Goal: Transaction & Acquisition: Book appointment/travel/reservation

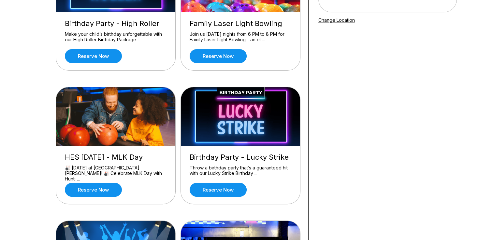
scroll to position [104, 0]
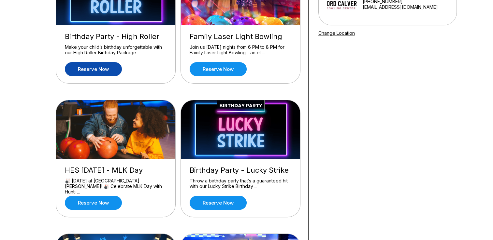
click at [105, 72] on link "Reserve now" at bounding box center [93, 69] width 57 height 14
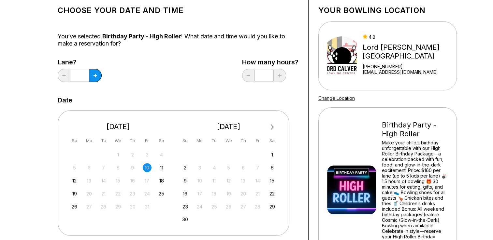
scroll to position [26, 0]
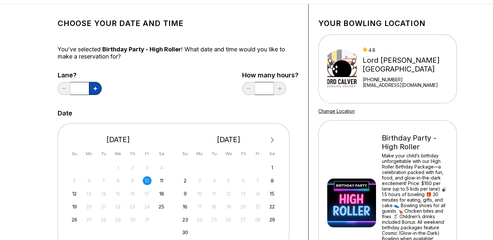
click at [95, 84] on button at bounding box center [95, 88] width 13 height 13
click at [98, 90] on button at bounding box center [95, 88] width 13 height 13
type input "*"
click at [179, 76] on div "Lane? * How many hours? *" at bounding box center [178, 85] width 241 height 27
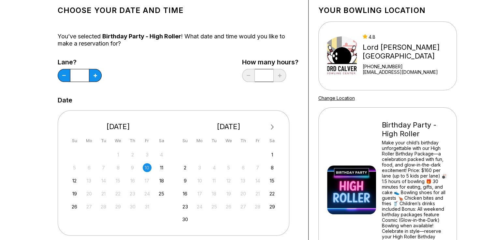
scroll to position [52, 0]
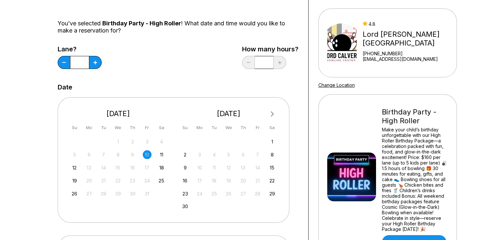
click at [134, 169] on div "16" at bounding box center [132, 168] width 9 height 9
click at [160, 180] on div "25" at bounding box center [161, 181] width 9 height 9
click at [198, 53] on div "Lane? * How many hours? *" at bounding box center [178, 59] width 241 height 27
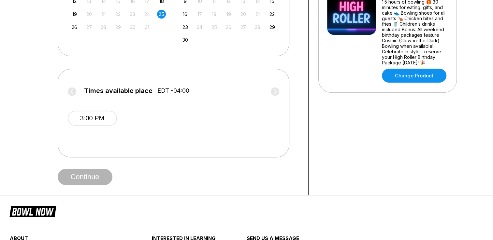
scroll to position [235, 0]
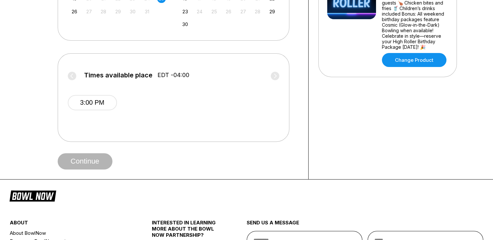
click at [141, 163] on div "Continue" at bounding box center [178, 161] width 241 height 16
click at [70, 75] on label "Times available place EDT -04:00" at bounding box center [173, 77] width 211 height 10
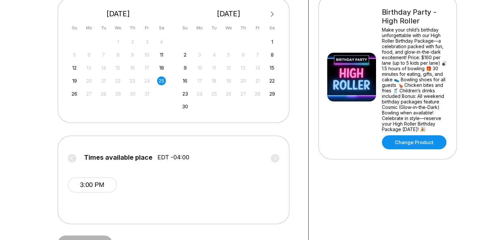
scroll to position [143, 0]
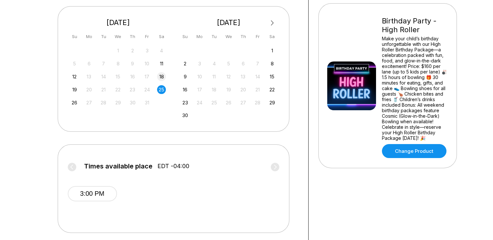
click at [160, 80] on div "18" at bounding box center [161, 76] width 9 height 9
click at [271, 94] on div "22" at bounding box center [272, 89] width 9 height 9
click at [71, 163] on label "Times available place EDT -04:00" at bounding box center [173, 168] width 211 height 10
click at [270, 20] on button "Next Month" at bounding box center [272, 23] width 10 height 10
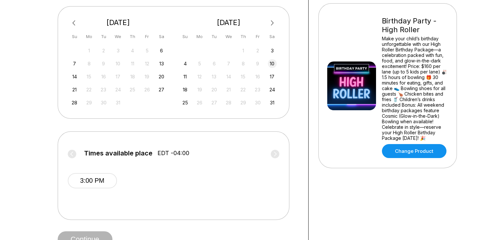
click at [273, 64] on div "10" at bounding box center [272, 63] width 9 height 9
click at [87, 179] on button "3:00 PM" at bounding box center [92, 180] width 49 height 15
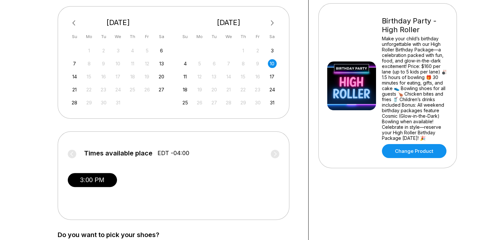
click at [16, 163] on div "Choose your Date and time You’ve selected Birthday Party - High Roller ! What d…" at bounding box center [246, 99] width 493 height 424
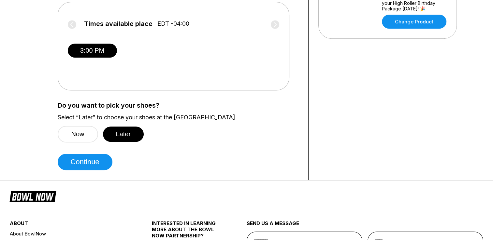
scroll to position [274, 0]
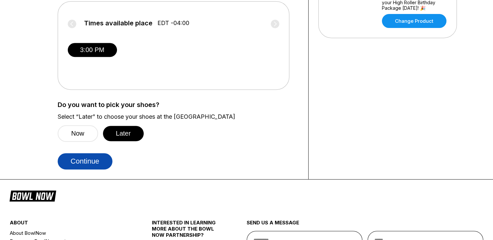
click at [85, 163] on button "Continue" at bounding box center [85, 161] width 55 height 16
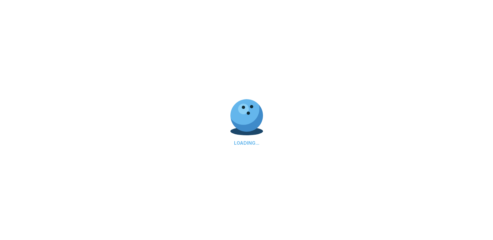
select select "**"
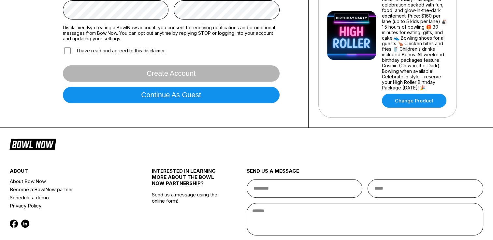
scroll to position [209, 0]
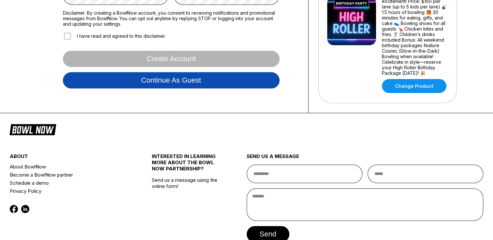
click at [208, 88] on button "Continue as guest" at bounding box center [171, 80] width 217 height 16
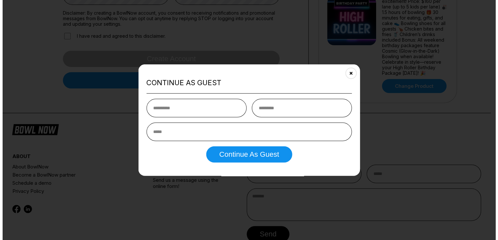
scroll to position [121, 0]
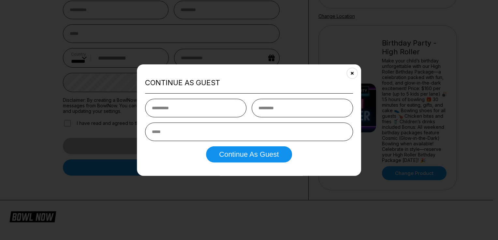
click at [201, 112] on input "text" at bounding box center [195, 108] width 101 height 19
type input "******"
click at [209, 135] on input "email" at bounding box center [249, 132] width 208 height 19
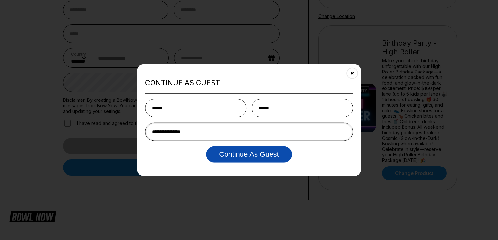
type input "**********"
click at [229, 152] on button "Continue as Guest" at bounding box center [249, 154] width 86 height 16
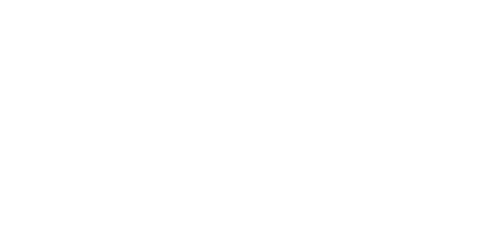
scroll to position [0, 0]
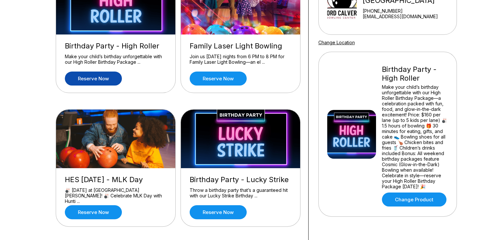
scroll to position [52, 0]
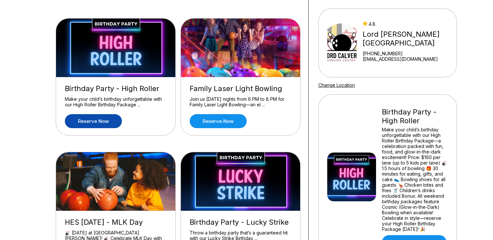
click at [105, 123] on link "Reserve now" at bounding box center [93, 121] width 57 height 14
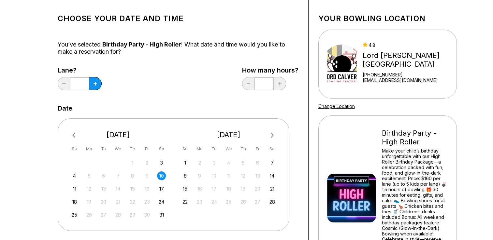
scroll to position [39, 0]
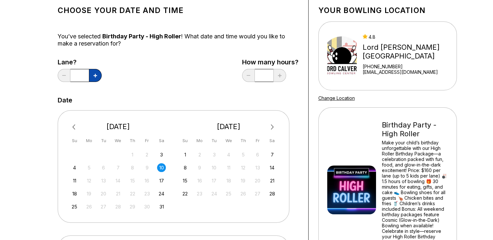
click at [98, 72] on button at bounding box center [95, 75] width 13 height 13
click at [63, 76] on icon at bounding box center [64, 75] width 4 height 1
type input "*"
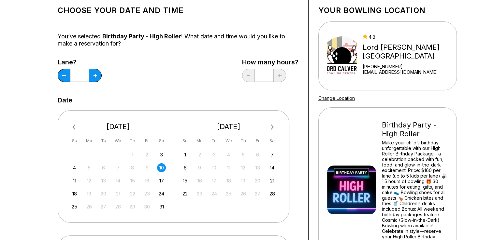
click at [272, 127] on span "Next Month" at bounding box center [272, 126] width 0 height 7
click at [275, 179] on div "21" at bounding box center [272, 181] width 9 height 9
click at [301, 165] on div "Choose your Date and time You’ve selected Birthday Party - High Roller ! What d…" at bounding box center [178, 176] width 261 height 371
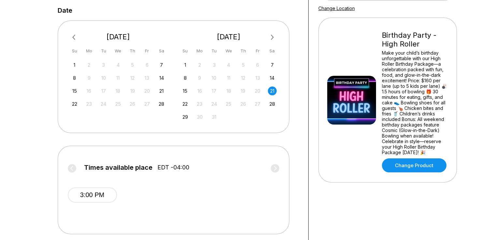
scroll to position [156, 0]
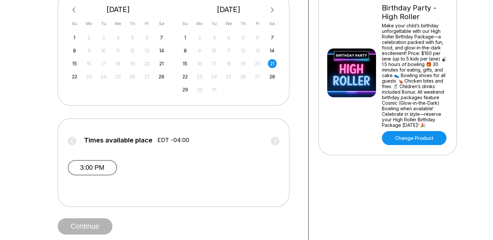
click at [97, 166] on button "3:00 PM" at bounding box center [92, 167] width 49 height 15
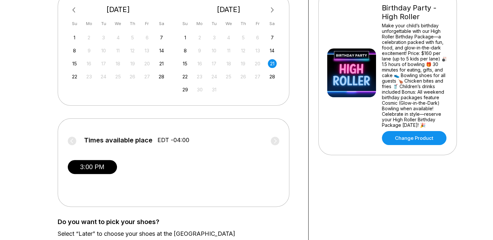
click at [3, 176] on div "Choose your Date and time You’ve selected Birthday Party - High Roller ! What d…" at bounding box center [246, 86] width 493 height 424
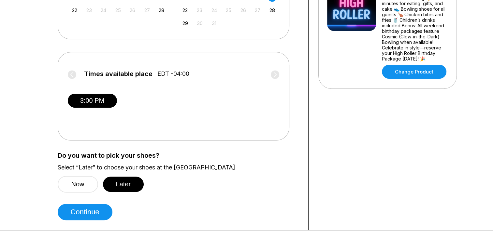
scroll to position [248, 0]
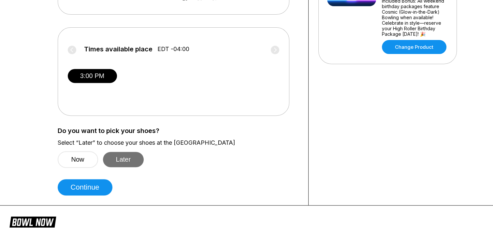
click at [115, 159] on button "Later" at bounding box center [123, 159] width 41 height 15
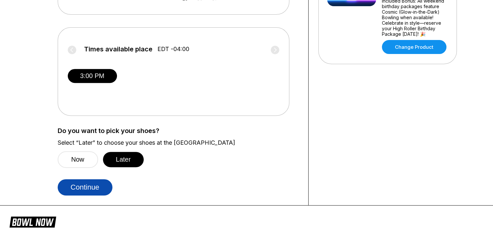
click at [91, 188] on button "Continue" at bounding box center [85, 188] width 55 height 16
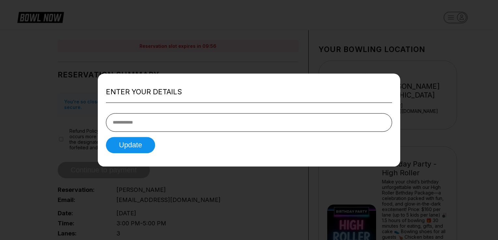
click at [138, 120] on input "tel" at bounding box center [249, 122] width 286 height 19
click at [25, 105] on div at bounding box center [249, 120] width 498 height 240
click at [125, 124] on input "tel" at bounding box center [249, 122] width 286 height 19
click at [129, 149] on button "Update" at bounding box center [130, 145] width 49 height 16
click at [107, 28] on div at bounding box center [249, 120] width 498 height 240
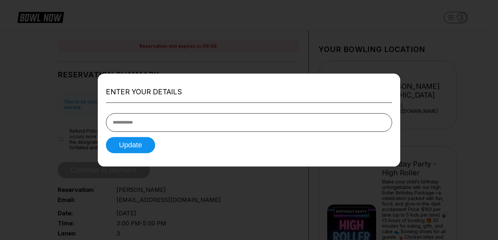
click at [29, 21] on div at bounding box center [249, 120] width 498 height 240
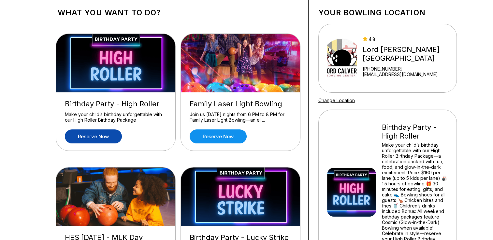
scroll to position [104, 0]
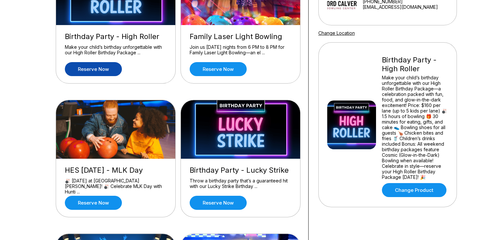
click at [218, 154] on img at bounding box center [241, 129] width 120 height 59
click at [218, 203] on link "Reserve now" at bounding box center [218, 203] width 57 height 14
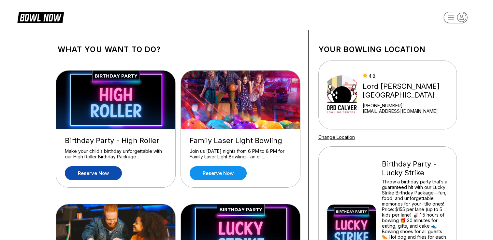
click at [99, 173] on link "Reserve now" at bounding box center [93, 173] width 57 height 14
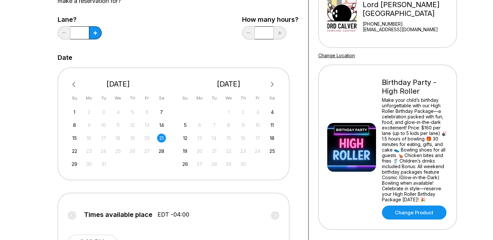
scroll to position [91, 0]
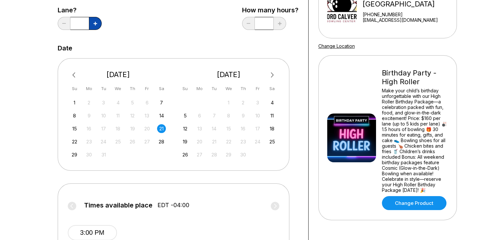
click at [97, 23] on button at bounding box center [95, 23] width 13 height 13
type input "*"
click at [97, 233] on button "3:00 PM" at bounding box center [92, 232] width 49 height 15
click at [46, 194] on div "Choose your Date and time You’ve selected Birthday Party - High Roller ! What d…" at bounding box center [247, 150] width 424 height 423
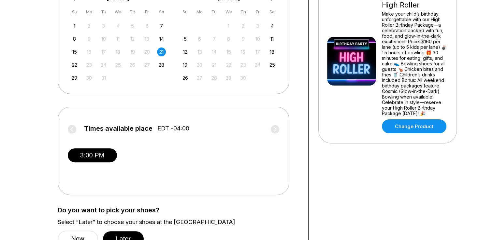
scroll to position [235, 0]
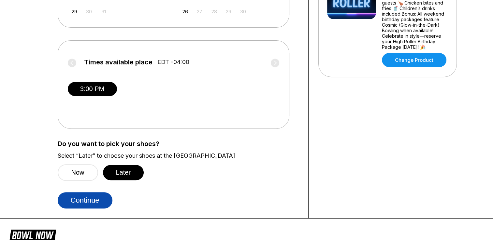
click at [79, 198] on button "Continue" at bounding box center [85, 201] width 55 height 16
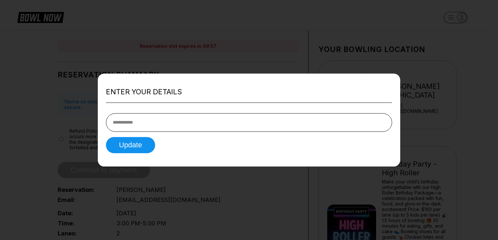
click at [22, 95] on div at bounding box center [249, 120] width 498 height 240
click at [436, 70] on div at bounding box center [249, 120] width 498 height 240
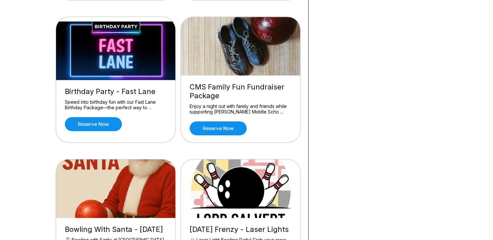
scroll to position [456, 0]
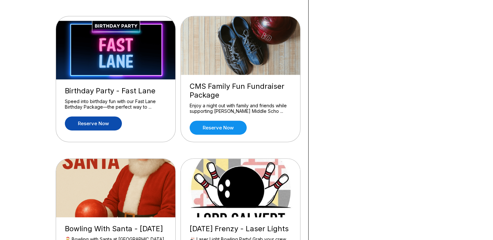
click at [100, 123] on link "Reserve now" at bounding box center [93, 124] width 57 height 14
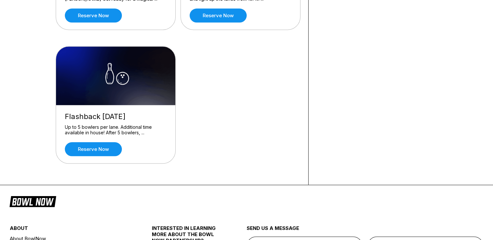
scroll to position [704, 0]
